Goal: Complete application form

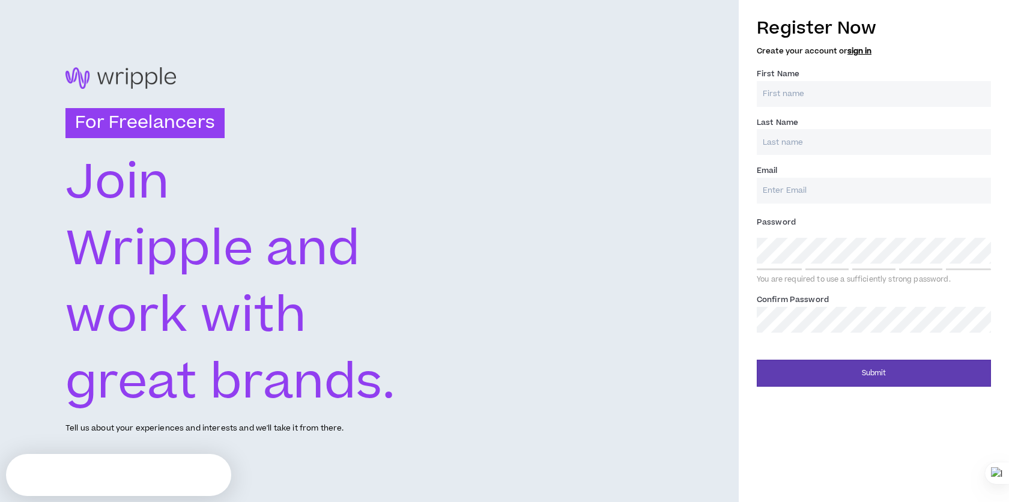
click at [805, 99] on input "First Name *" at bounding box center [874, 94] width 234 height 26
type input "Zaighum"
click at [794, 142] on input "Last Name *" at bounding box center [874, 142] width 234 height 26
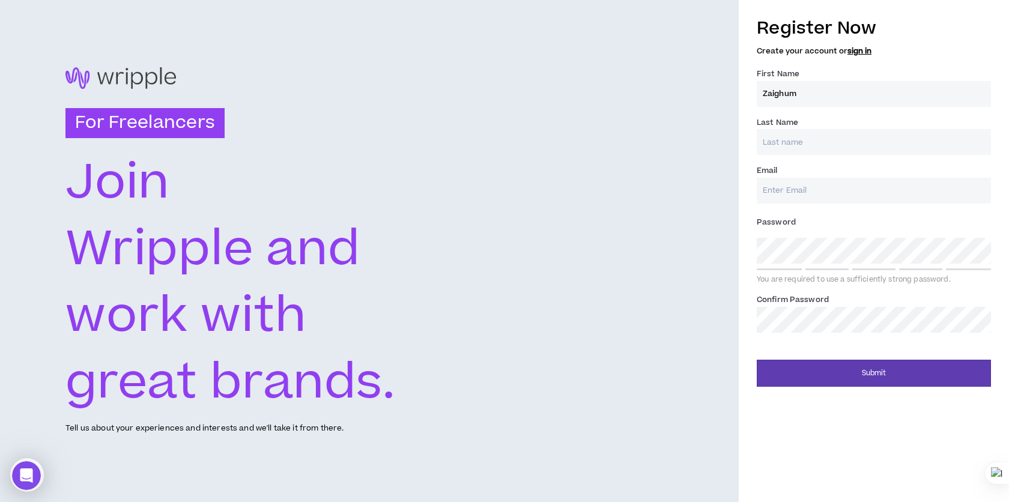
type input "Siddiqui"
click at [793, 195] on input "Email *" at bounding box center [874, 191] width 234 height 26
type input "[EMAIL_ADDRESS][DOMAIN_NAME]"
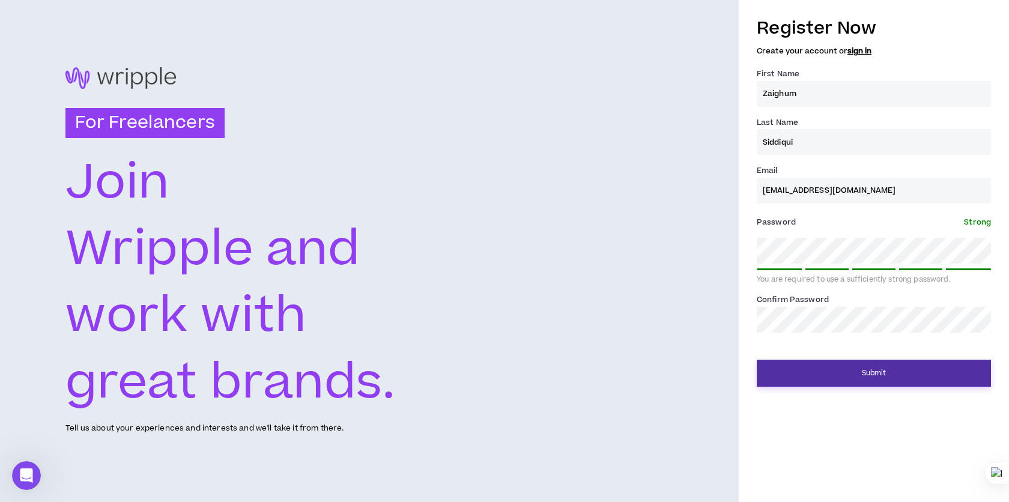
click at [830, 371] on button "Submit" at bounding box center [874, 373] width 234 height 27
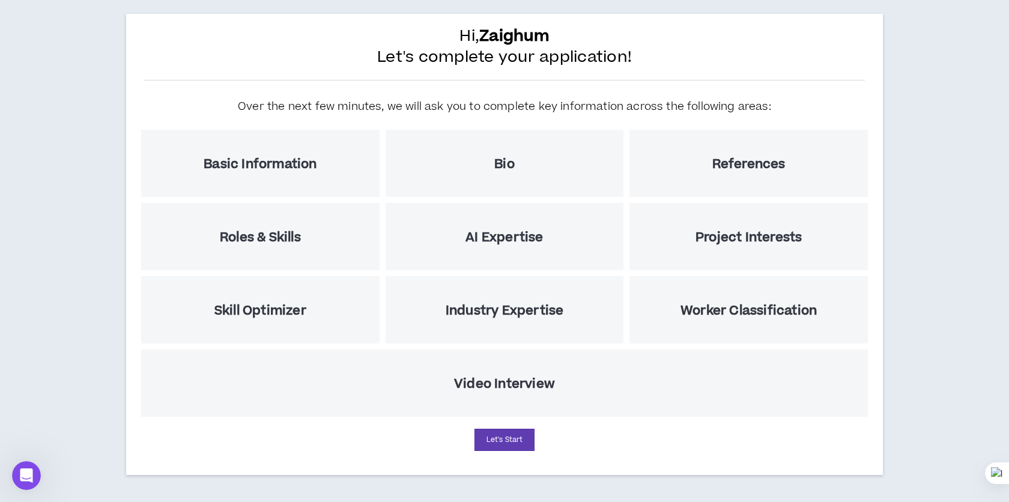
scroll to position [52, 0]
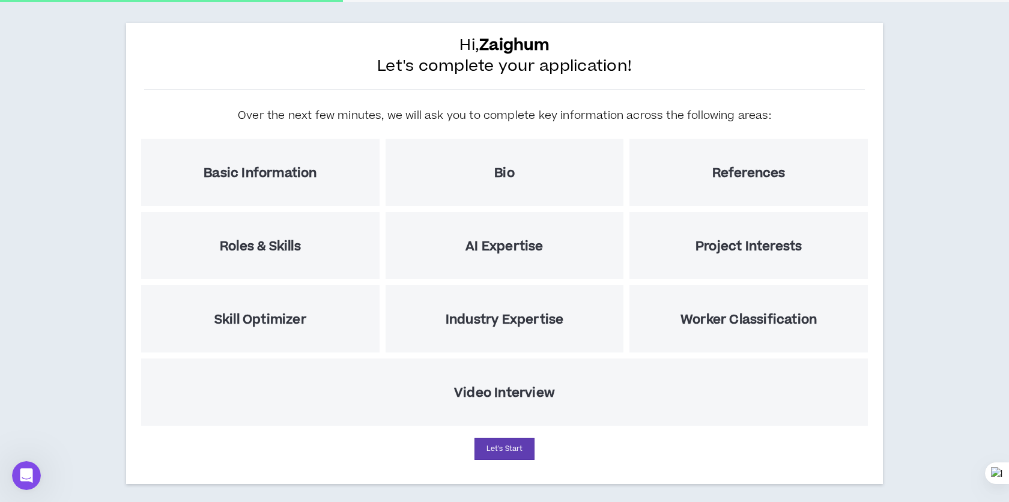
click at [503, 398] on h5 "Video Interview" at bounding box center [504, 392] width 101 height 15
click at [498, 449] on button "Let's Start" at bounding box center [504, 449] width 60 height 22
select select "US"
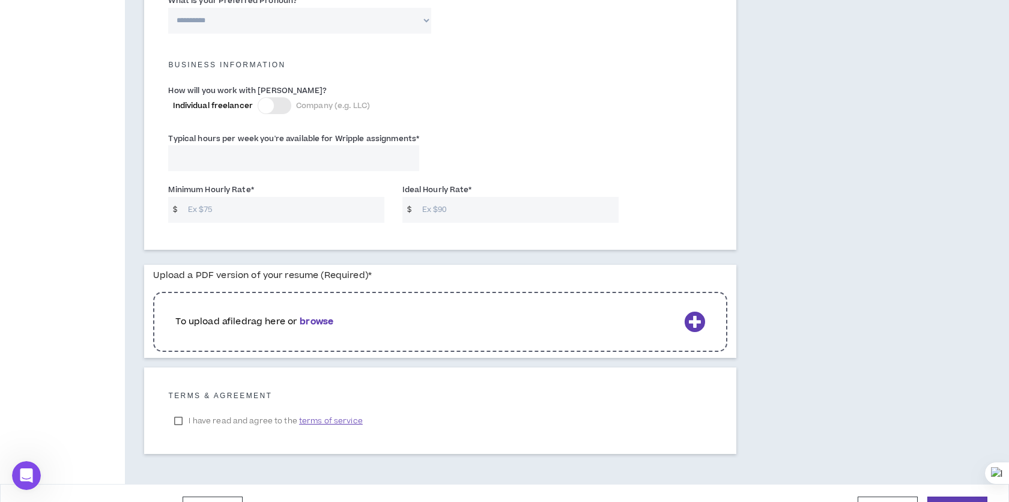
scroll to position [834, 0]
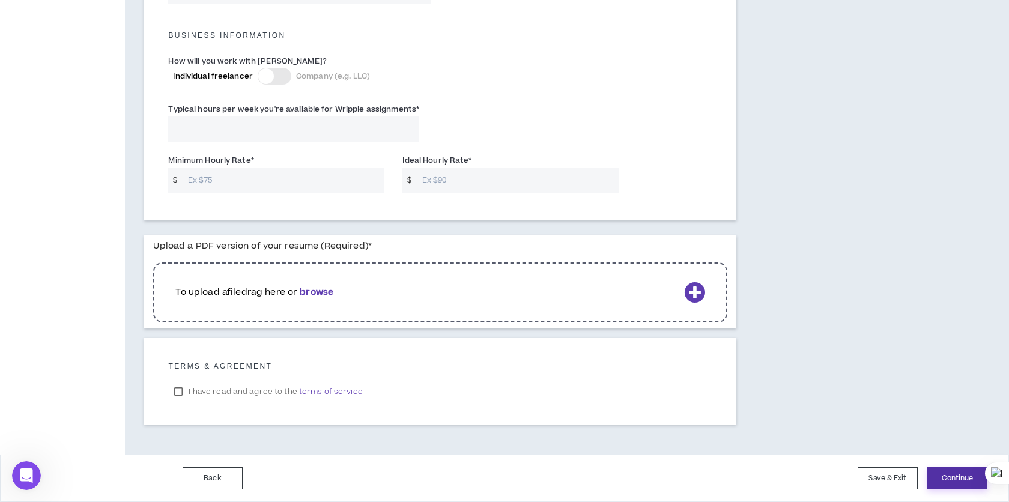
click at [967, 483] on button "Continue" at bounding box center [957, 478] width 60 height 22
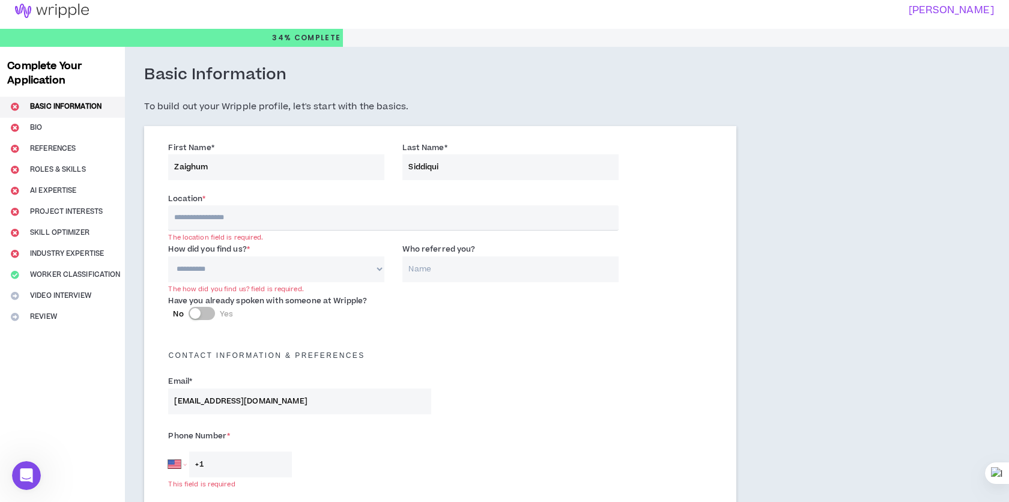
scroll to position [0, 0]
